Goal: Task Accomplishment & Management: Use online tool/utility

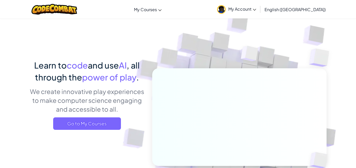
scroll to position [4, 0]
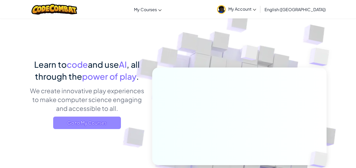
click at [89, 121] on span "Go to My Courses" at bounding box center [87, 123] width 68 height 12
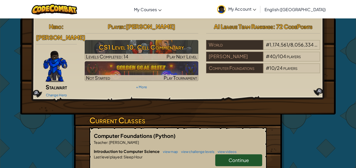
click at [235, 156] on link "Continue" at bounding box center [238, 161] width 47 height 12
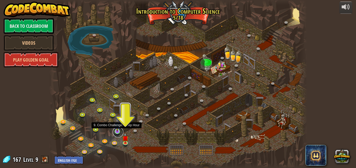
click at [118, 132] on link at bounding box center [118, 132] width 10 height 10
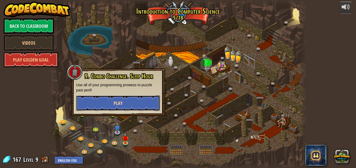
click at [110, 104] on button "Play" at bounding box center [118, 104] width 84 height 16
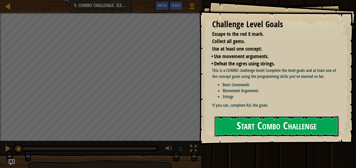
click at [276, 131] on button "Start Combo Challenge" at bounding box center [276, 126] width 124 height 21
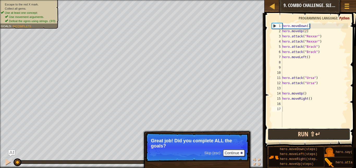
click at [286, 133] on button "Run ⇧↵" at bounding box center [308, 135] width 83 height 12
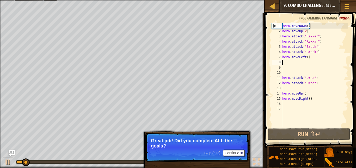
click at [284, 61] on div "hero . moveDown ( ) hero . moveUp ( 2 ) hero . attack ( "Rexxar" ) hero . attac…" at bounding box center [314, 80] width 67 height 115
type textarea "hero.moveLeft()"
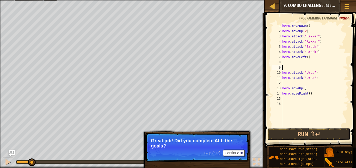
click at [284, 68] on div "hero . moveDown ( ) hero . moveUp ( 2 ) hero . attack ( "Rexxar" ) hero . attac…" at bounding box center [314, 80] width 67 height 115
type textarea "hero.moveLeft()"
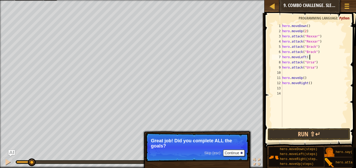
click at [285, 74] on div "hero . moveDown ( ) hero . moveUp ( 2 ) hero . attack ( "Rexxar" ) hero . attac…" at bounding box center [314, 80] width 67 height 115
type textarea "hero.attack("Ursa")"
click at [241, 154] on div at bounding box center [241, 153] width 2 height 2
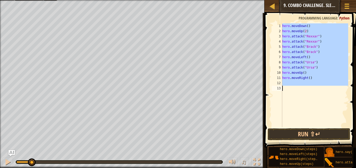
drag, startPoint x: 280, startPoint y: 24, endPoint x: 343, endPoint y: 102, distance: 100.4
click at [343, 102] on div "hero.attack("Ursa") 1 2 3 4 5 6 7 8 9 10 11 12 13 hero . moveDown ( ) hero . mo…" at bounding box center [309, 75] width 77 height 104
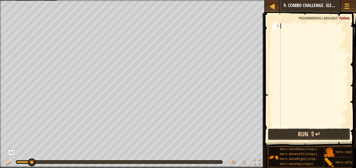
click at [306, 131] on button "Run ⇧↵" at bounding box center [308, 135] width 83 height 12
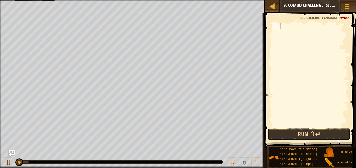
click at [305, 135] on button "Run ⇧↵" at bounding box center [308, 135] width 83 height 12
type textarea "h"
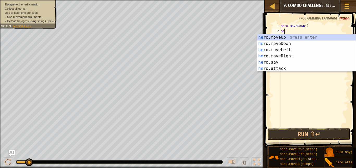
type textarea "her"
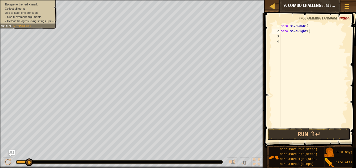
click at [309, 33] on div "hero . moveDown ( ) hero . moveRight ( )" at bounding box center [313, 80] width 69 height 115
click at [308, 33] on div "hero . moveDown ( ) hero . moveRight ( )" at bounding box center [313, 80] width 69 height 115
type textarea "hero.moveRight(2)"
click at [305, 38] on div "hero . moveDown ( ) hero . moveRight ( 2 )" at bounding box center [313, 80] width 69 height 115
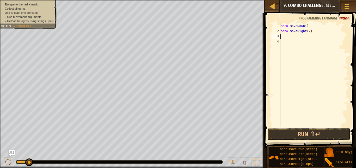
scroll to position [2, 0]
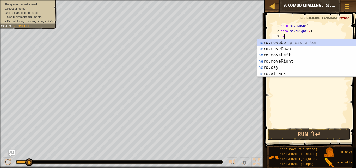
type textarea "her"
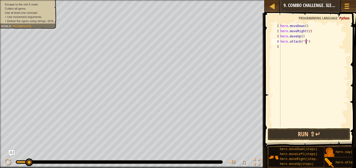
scroll to position [2, 4]
type textarea "hero.attack("Ursa")"
click at [303, 134] on button "Run ⇧↵" at bounding box center [308, 135] width 83 height 12
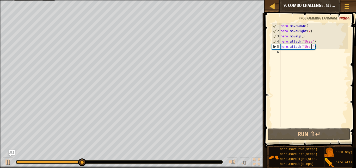
click at [286, 61] on div "hero . moveDown ( ) hero . moveRight ( 2 ) hero . moveUp ( ) hero . attack ( "U…" at bounding box center [313, 80] width 69 height 115
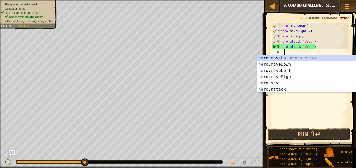
type textarea "her"
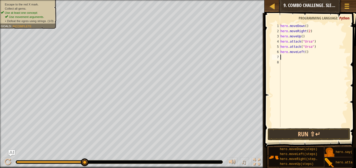
click at [304, 53] on div "hero . moveDown ( ) hero . moveRight ( 2 ) hero . moveUp ( ) hero . attack ( "U…" at bounding box center [313, 80] width 69 height 115
click at [306, 53] on div "hero . moveDown ( ) hero . moveRight ( 2 ) hero . moveUp ( ) hero . attack ( "U…" at bounding box center [313, 80] width 69 height 115
type textarea "hero.moveLeft(2)"
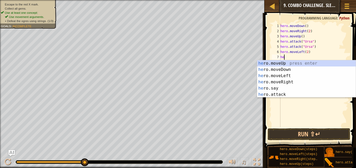
type textarea "her"
click at [299, 64] on div "her o.moveUp press enter her o.moveDown press enter her o.moveLeft press enter …" at bounding box center [306, 85] width 98 height 50
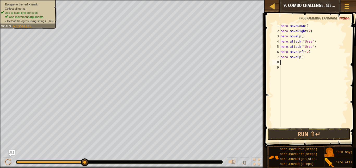
scroll to position [2, 0]
click at [296, 60] on div "hero . moveDown ( ) hero . moveRight ( 2 ) hero . moveUp ( ) hero . attack ( "U…" at bounding box center [313, 80] width 69 height 115
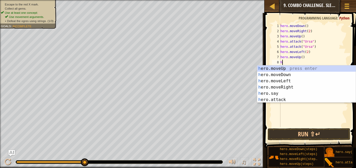
scroll to position [2, 1]
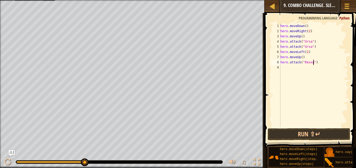
type textarea "hero.attack("Rexxar")"
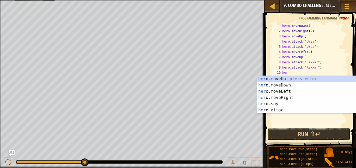
type textarea "hero"
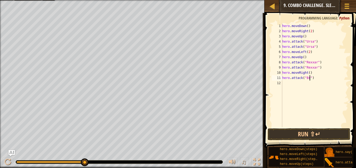
scroll to position [2, 4]
type textarea "hero.attack("Brack")"
click at [279, 135] on button "Run ⇧↵" at bounding box center [308, 135] width 83 height 12
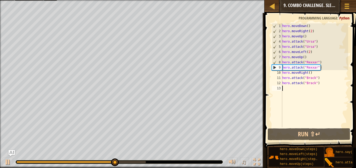
click at [287, 91] on div "hero . moveDown ( ) hero . moveRight ( 2 ) hero . moveUp ( ) hero . attack ( "U…" at bounding box center [314, 80] width 67 height 115
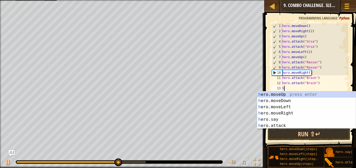
type textarea "her"
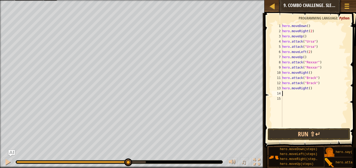
click at [309, 88] on div "hero . moveDown ( ) hero . moveRight ( 2 ) hero . moveUp ( ) hero . attack ( "U…" at bounding box center [314, 80] width 67 height 115
click at [316, 91] on div "hero . moveDown ( ) hero . moveRight ( 2 ) hero . moveUp ( ) hero . attack ( "U…" at bounding box center [314, 80] width 67 height 115
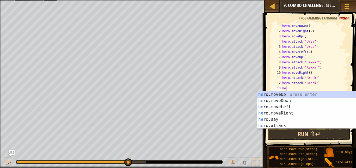
type textarea "h"
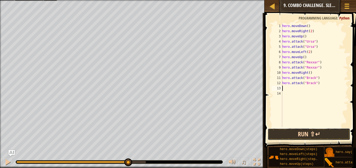
click at [296, 137] on button "Run ⇧↵" at bounding box center [308, 135] width 83 height 12
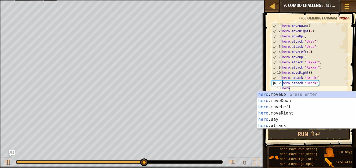
type textarea "hero"
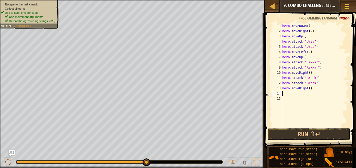
click at [309, 89] on div "hero . moveDown ( ) hero . moveRight ( 2 ) hero . moveUp ( ) hero . attack ( "U…" at bounding box center [314, 80] width 67 height 115
type textarea "hero.moveRight(2)"
click at [294, 135] on button "Run ⇧↵" at bounding box center [308, 135] width 83 height 12
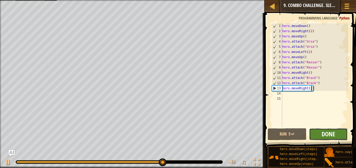
click at [329, 133] on span "Done" at bounding box center [328, 134] width 14 height 8
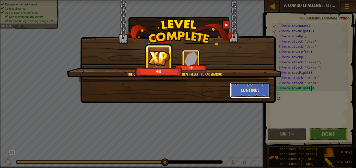
click at [238, 92] on button "Continue" at bounding box center [250, 91] width 40 height 16
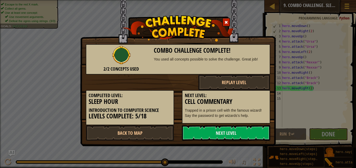
click at [232, 124] on div "Completed Level: Sleep Hour Introduction to Computer Science Levels Complete: 5…" at bounding box center [178, 107] width 192 height 35
click at [236, 135] on link "Next Level" at bounding box center [226, 134] width 88 height 16
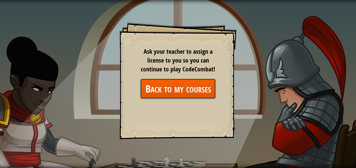
click at [172, 96] on link "Back to my courses" at bounding box center [178, 89] width 76 height 20
